Goal: Check status: Check status

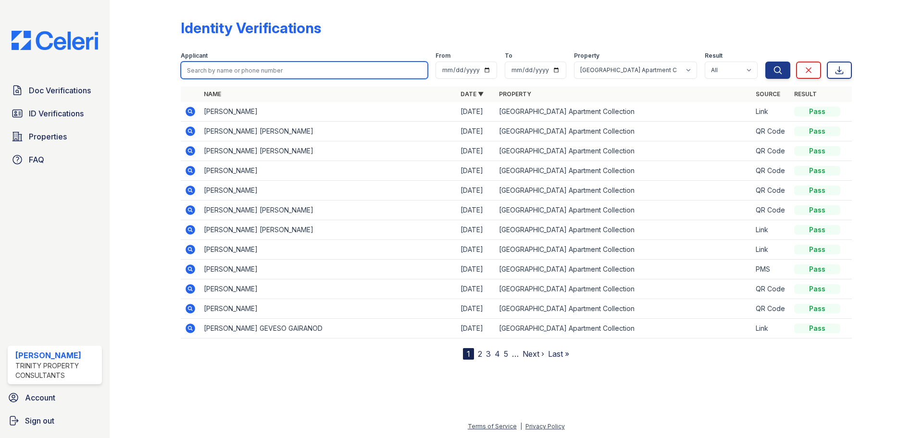
click at [297, 72] on input "search" at bounding box center [304, 70] width 247 height 17
type input "[PERSON_NAME]"
click at [765, 62] on button "Search" at bounding box center [777, 70] width 25 height 17
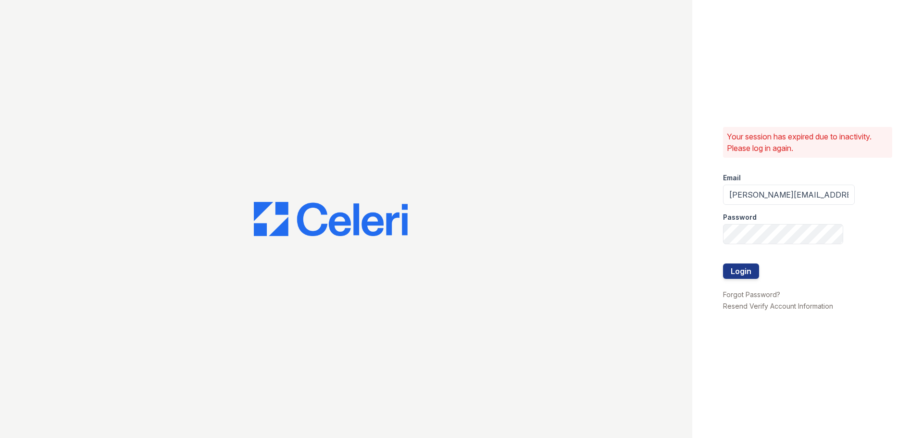
click at [748, 272] on button "Login" at bounding box center [741, 270] width 36 height 15
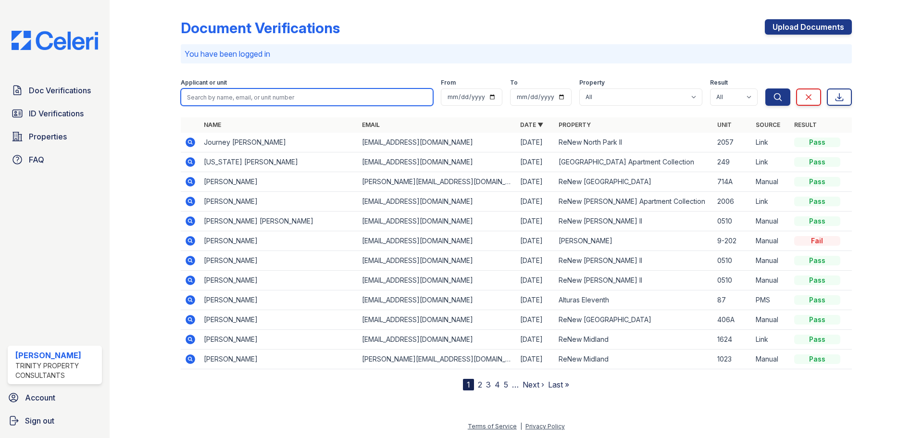
click at [251, 95] on input "search" at bounding box center [307, 96] width 252 height 17
type input "[PERSON_NAME]"
click at [765, 88] on button "Search" at bounding box center [777, 96] width 25 height 17
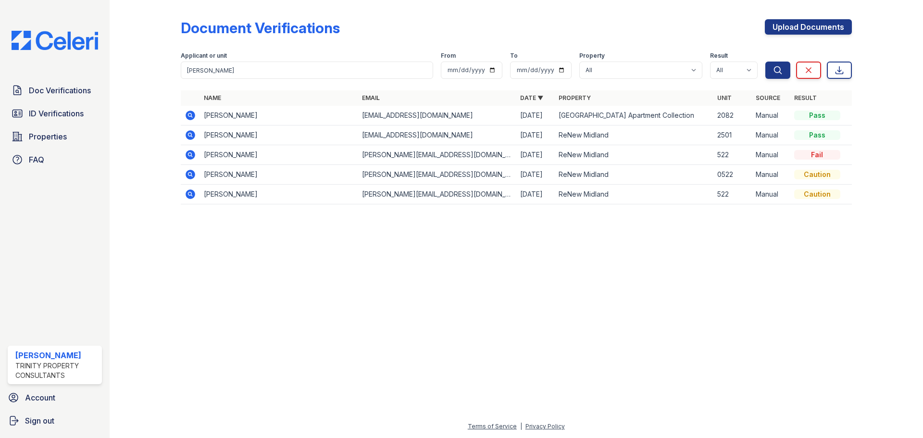
click at [195, 116] on icon at bounding box center [191, 116] width 10 height 10
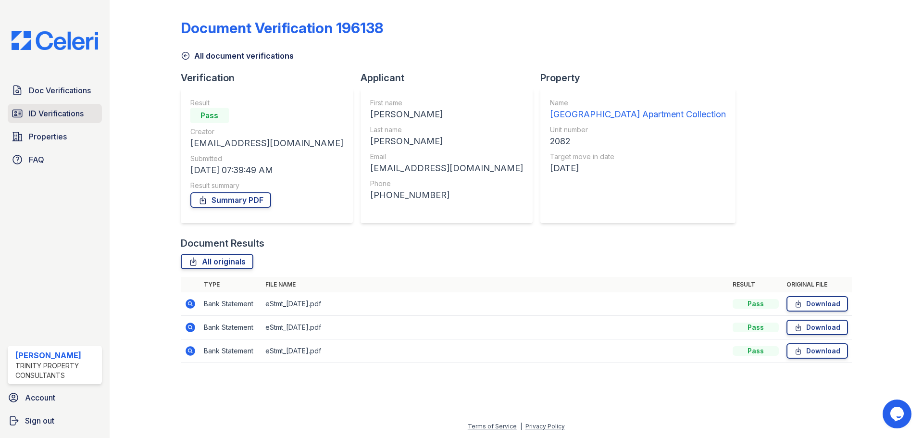
click at [50, 110] on span "ID Verifications" at bounding box center [56, 114] width 55 height 12
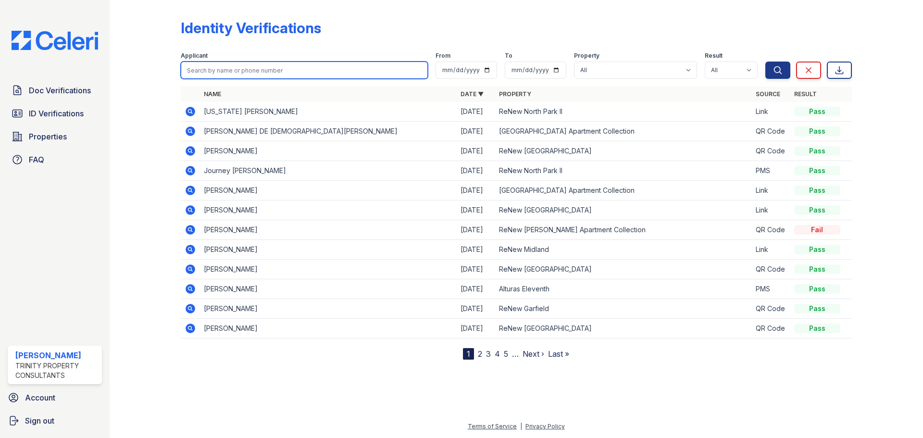
click at [263, 62] on input "search" at bounding box center [304, 70] width 247 height 17
type input "[PERSON_NAME]"
click at [765, 62] on button "Search" at bounding box center [777, 70] width 25 height 17
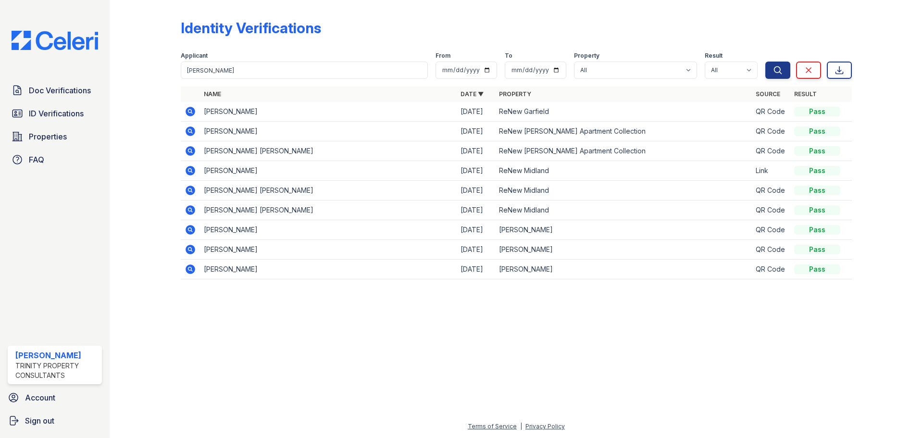
click at [187, 112] on icon at bounding box center [191, 112] width 10 height 10
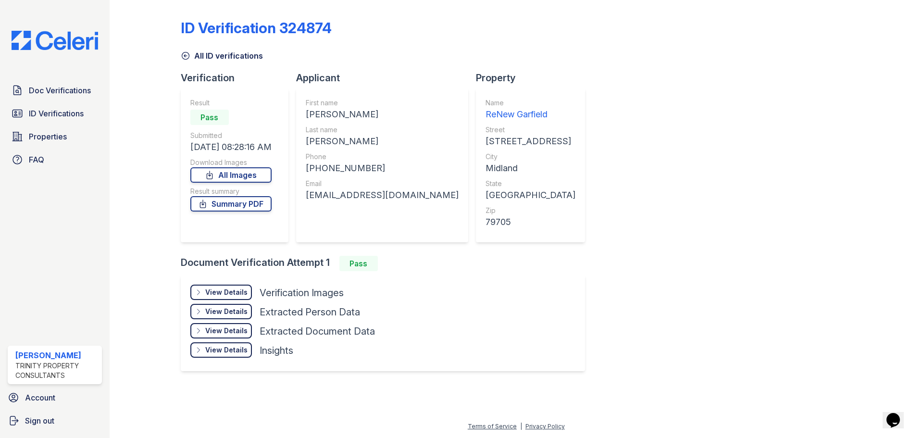
click at [212, 297] on div "View Details" at bounding box center [226, 292] width 42 height 10
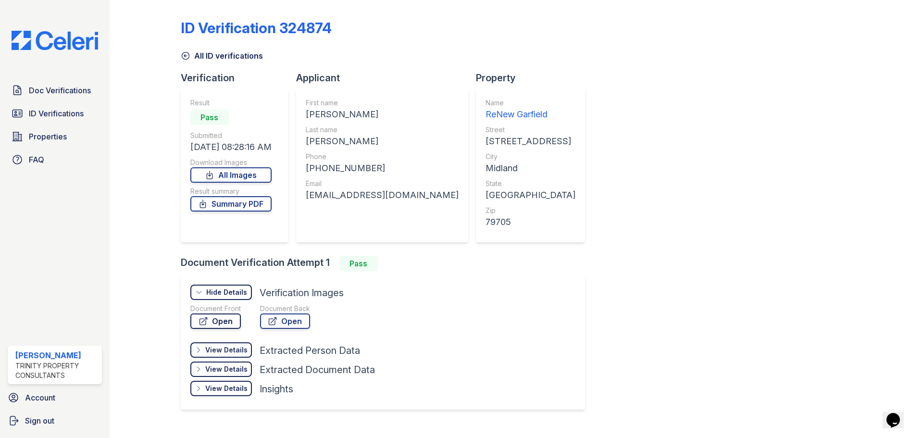
click at [227, 316] on link "Open" at bounding box center [215, 320] width 50 height 15
